Goal: Task Accomplishment & Management: Manage account settings

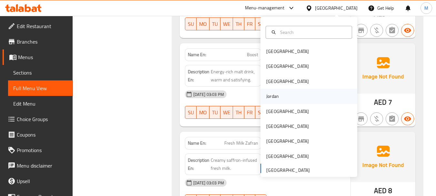
scroll to position [12964, 0]
click at [270, 99] on div "Jordan" at bounding box center [272, 96] width 13 height 7
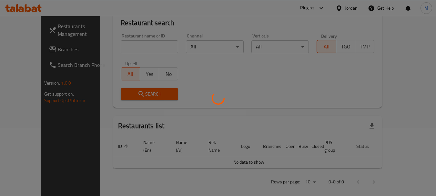
scroll to position [320, 0]
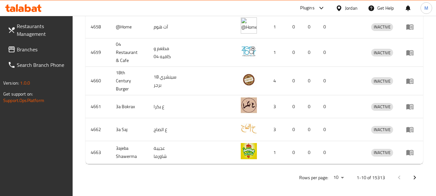
click at [31, 46] on span "Branches" at bounding box center [42, 50] width 51 height 8
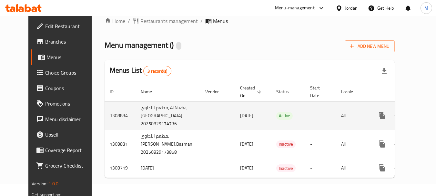
scroll to position [21, 0]
click at [425, 112] on icon "enhanced table" at bounding box center [429, 116] width 8 height 8
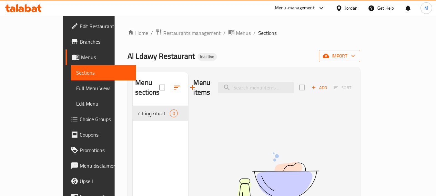
click at [80, 29] on span "Edit Restaurant" at bounding box center [105, 26] width 51 height 8
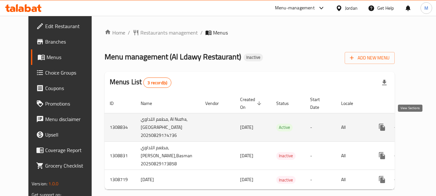
click at [425, 126] on icon "enhanced table" at bounding box center [429, 127] width 8 height 8
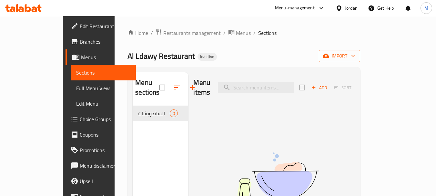
click at [254, 58] on div "Al Ldawy Restaurant Inactive import" at bounding box center [243, 56] width 233 height 12
click at [348, 5] on div "Jordan" at bounding box center [351, 8] width 13 height 7
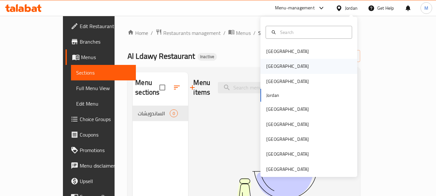
click at [290, 66] on div "Egypt" at bounding box center [308, 66] width 97 height 15
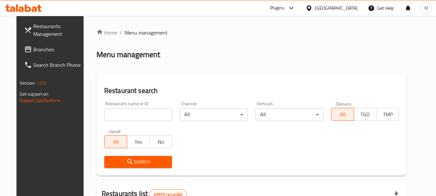
click at [41, 47] on span "Branches" at bounding box center [58, 50] width 51 height 8
